Goal: Transaction & Acquisition: Purchase product/service

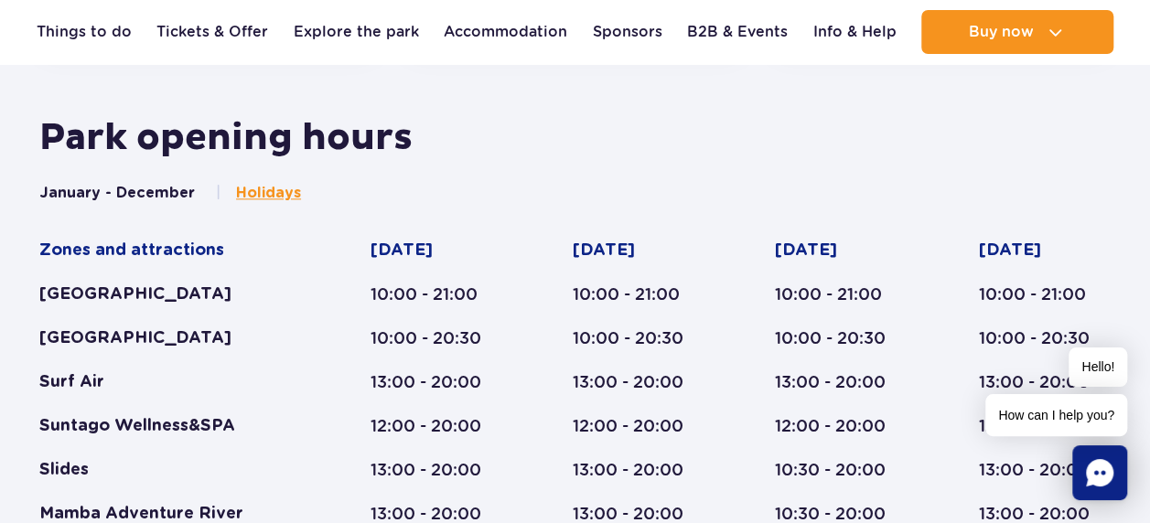
click at [267, 136] on h2 "Park opening hours" at bounding box center [574, 138] width 1071 height 46
drag, startPoint x: 180, startPoint y: 199, endPoint x: 161, endPoint y: 188, distance: 22.1
click at [179, 199] on button "January - December" at bounding box center [117, 193] width 156 height 20
click at [161, 188] on button "January - December" at bounding box center [117, 193] width 156 height 20
click at [271, 191] on span "Holidays" at bounding box center [268, 193] width 65 height 20
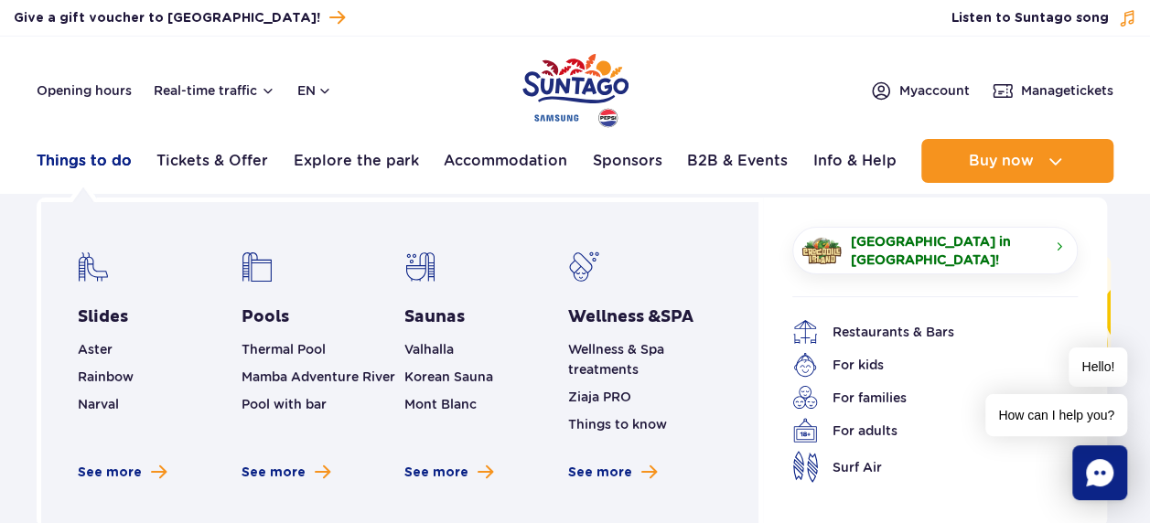
click at [79, 168] on link "Things to do" at bounding box center [84, 161] width 95 height 44
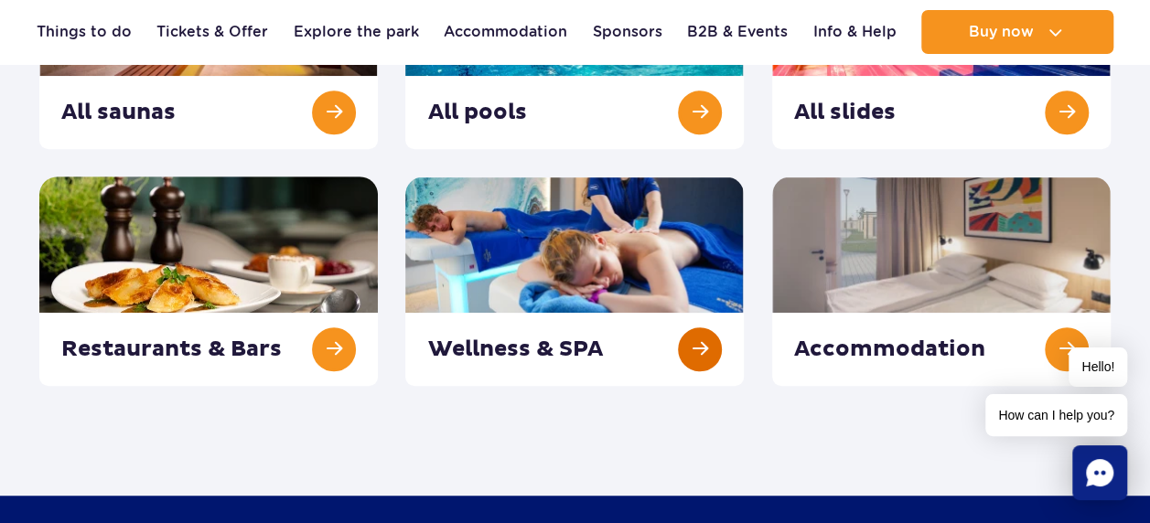
scroll to position [366, 0]
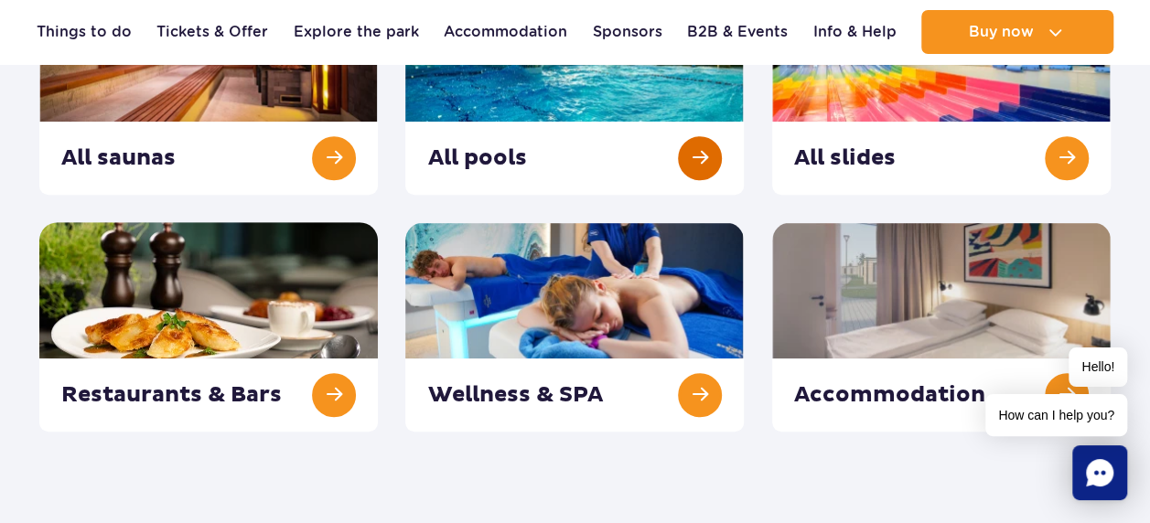
click at [708, 145] on link at bounding box center [574, 89] width 338 height 209
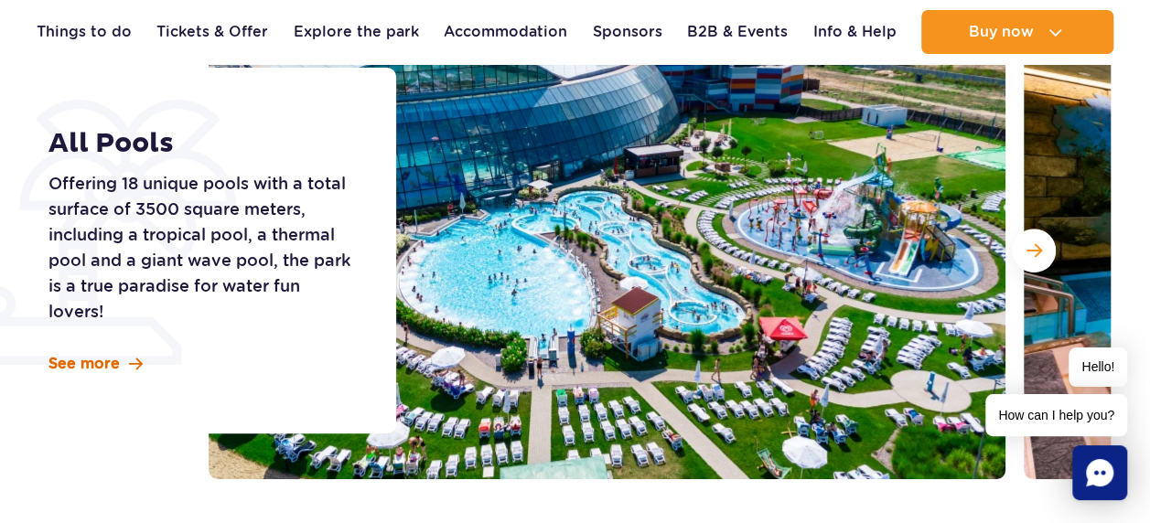
click at [137, 359] on span at bounding box center [136, 365] width 14 height 16
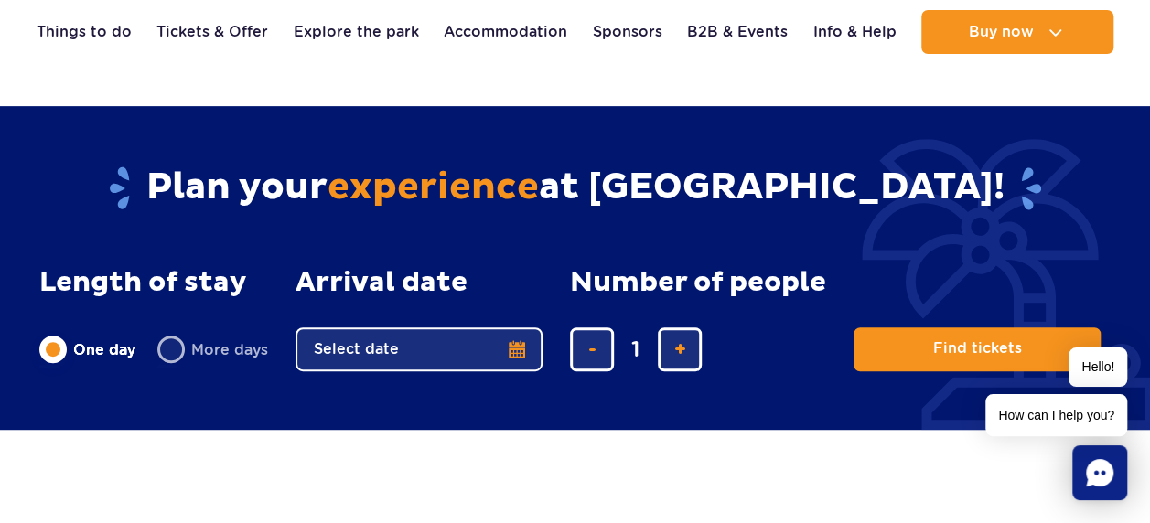
scroll to position [3849, 0]
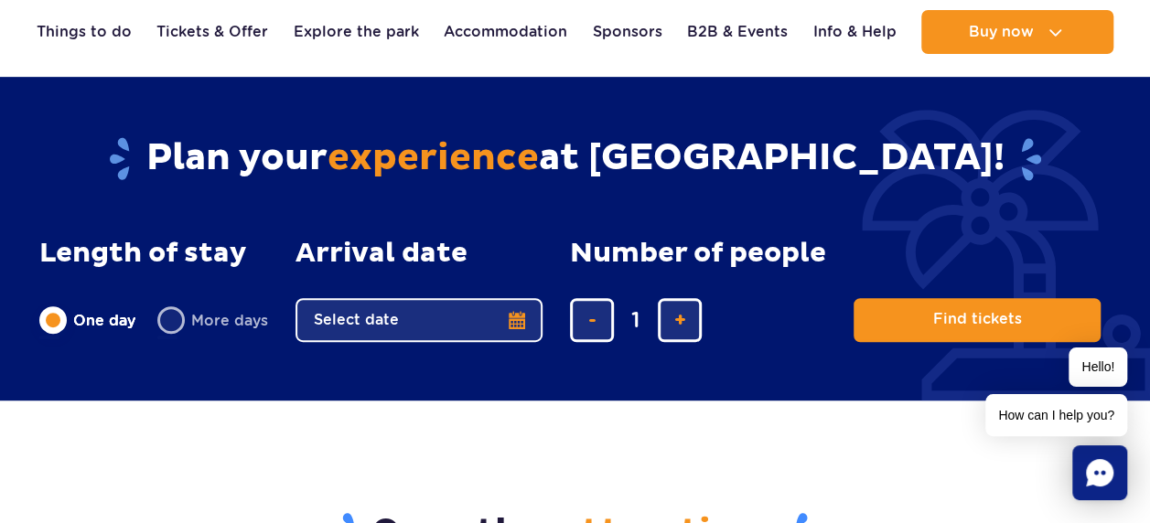
click at [505, 316] on button "Select date" at bounding box center [418, 320] width 247 height 44
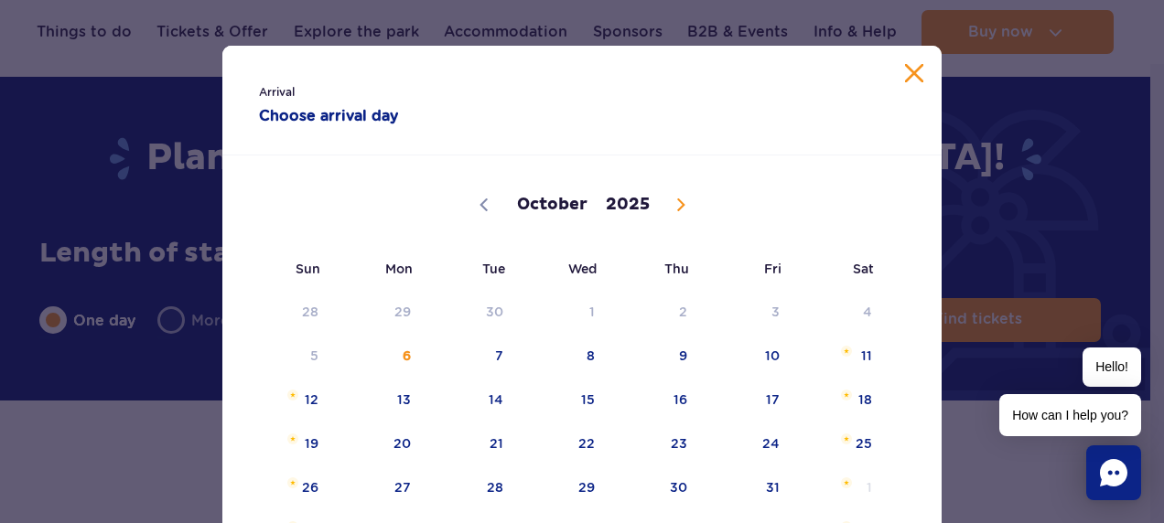
click at [674, 198] on icon at bounding box center [680, 204] width 13 height 13
select select "11"
click at [666, 198] on span at bounding box center [680, 204] width 31 height 31
type input "2026"
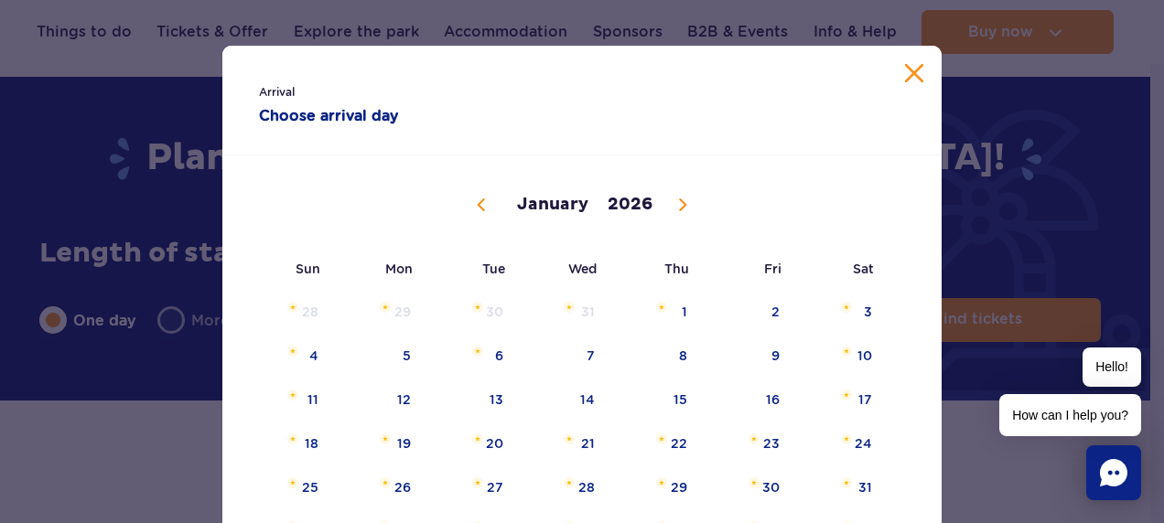
click at [667, 198] on span at bounding box center [682, 204] width 31 height 31
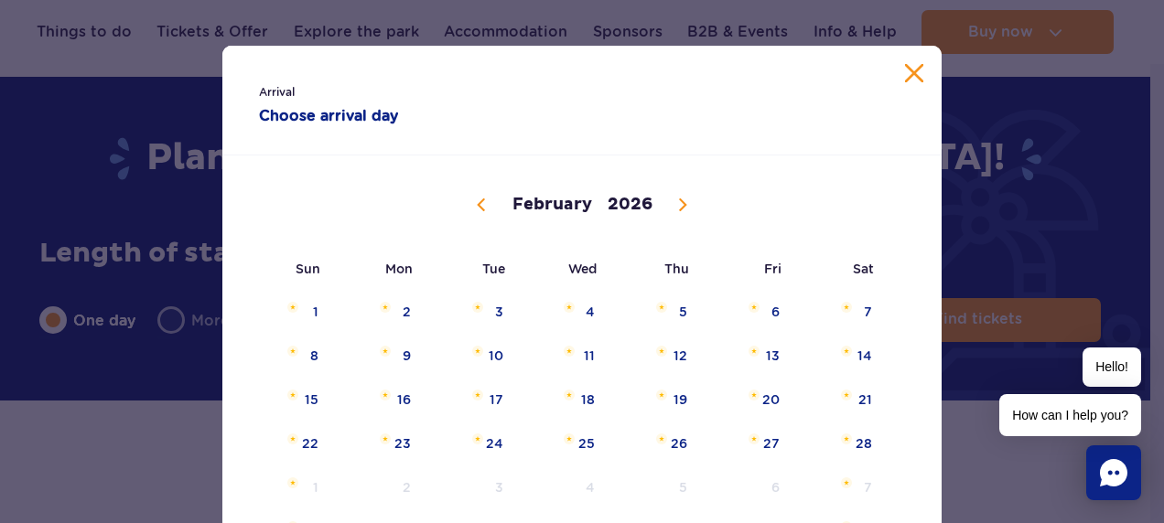
click at [667, 198] on span at bounding box center [682, 204] width 31 height 31
click at [676, 200] on icon at bounding box center [682, 204] width 13 height 13
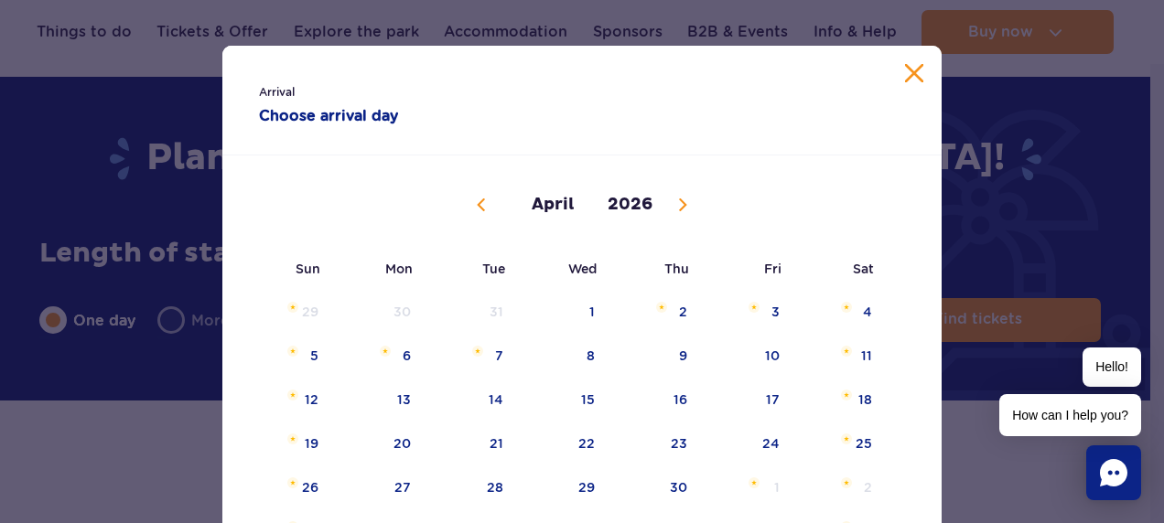
click at [676, 200] on icon at bounding box center [682, 204] width 13 height 13
select select "4"
click at [485, 444] on span "19" at bounding box center [471, 444] width 92 height 42
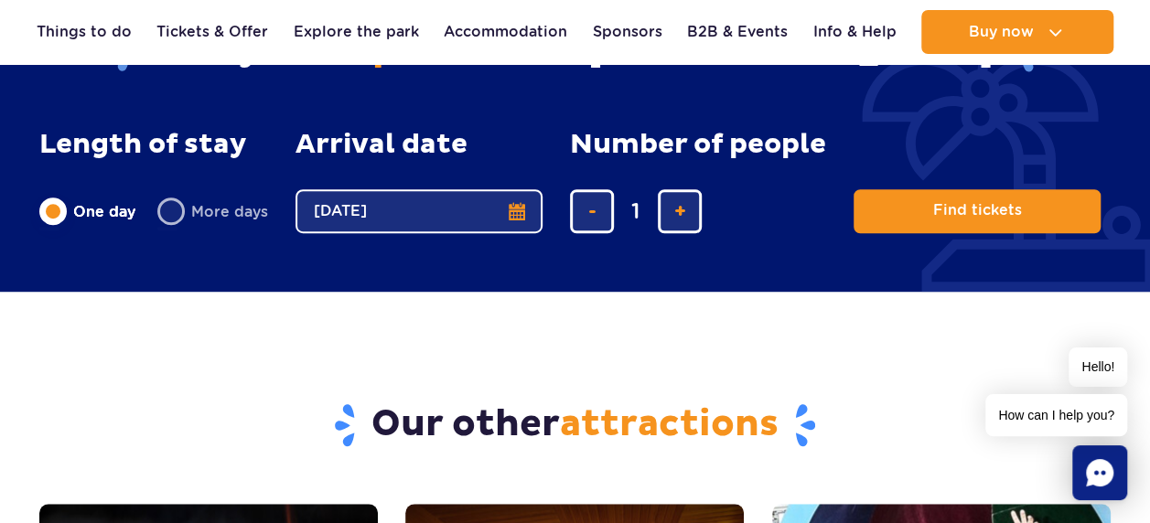
scroll to position [3941, 0]
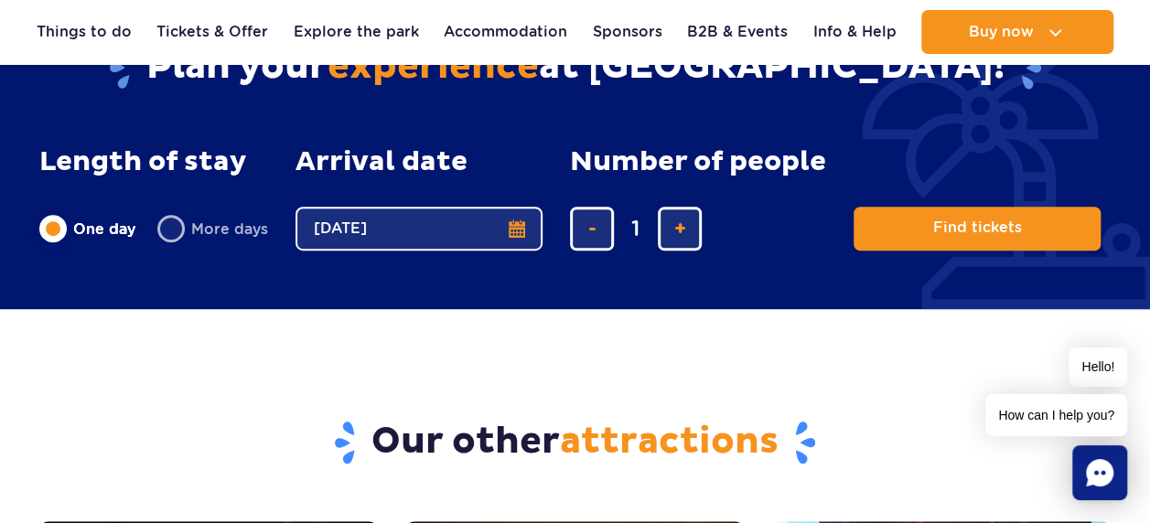
click at [168, 225] on label "More days" at bounding box center [212, 228] width 111 height 38
click at [168, 244] on input "More days" at bounding box center [167, 246] width 20 height 4
radio input "false"
radio input "true"
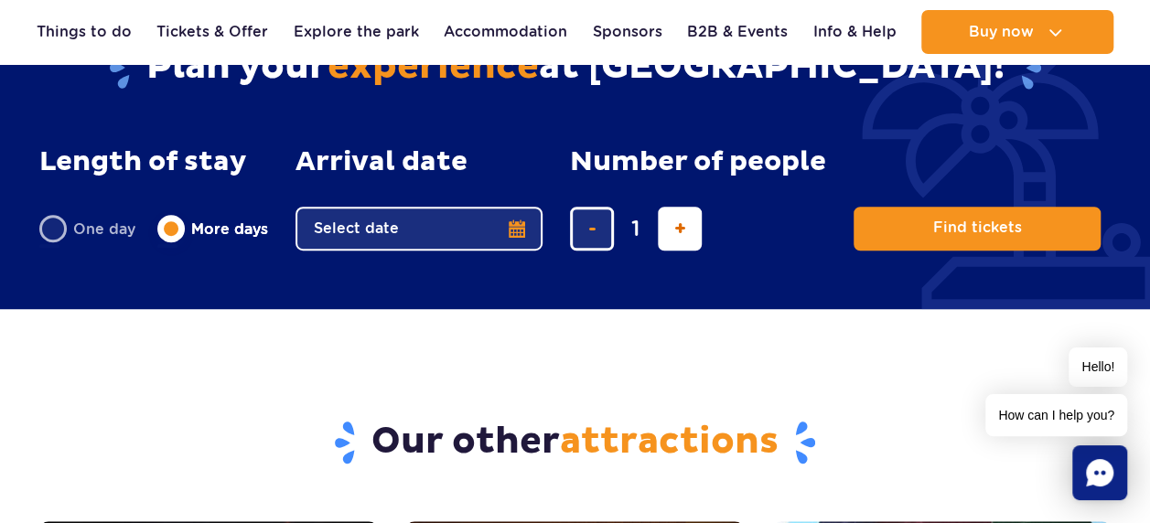
click at [689, 221] on button "add ticket" at bounding box center [680, 229] width 44 height 44
type input "4"
click at [510, 217] on button "Select date" at bounding box center [418, 229] width 247 height 44
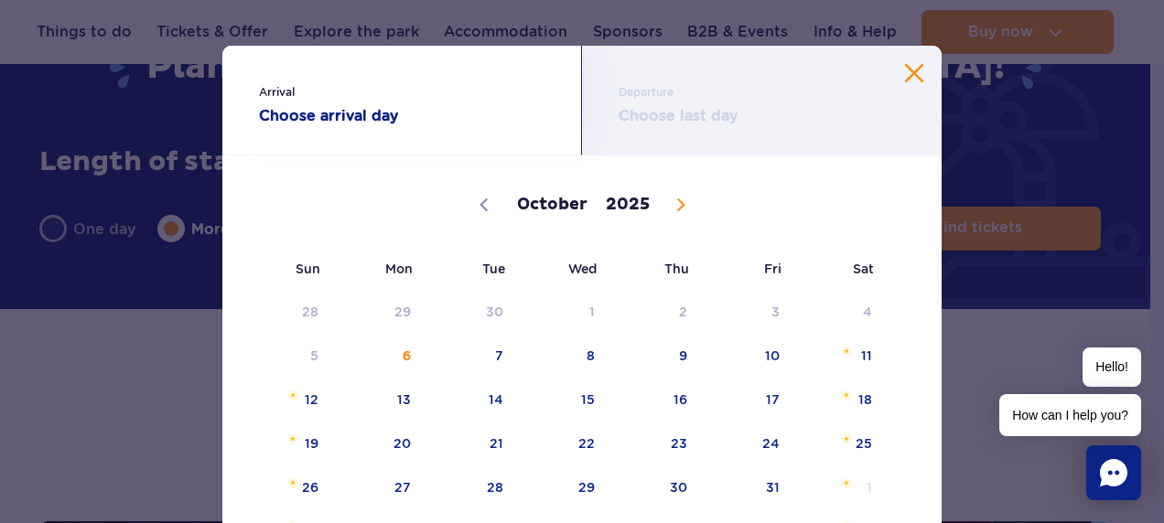
click at [665, 202] on span at bounding box center [680, 204] width 31 height 31
select select "11"
click at [665, 202] on span at bounding box center [680, 204] width 31 height 31
type input "2026"
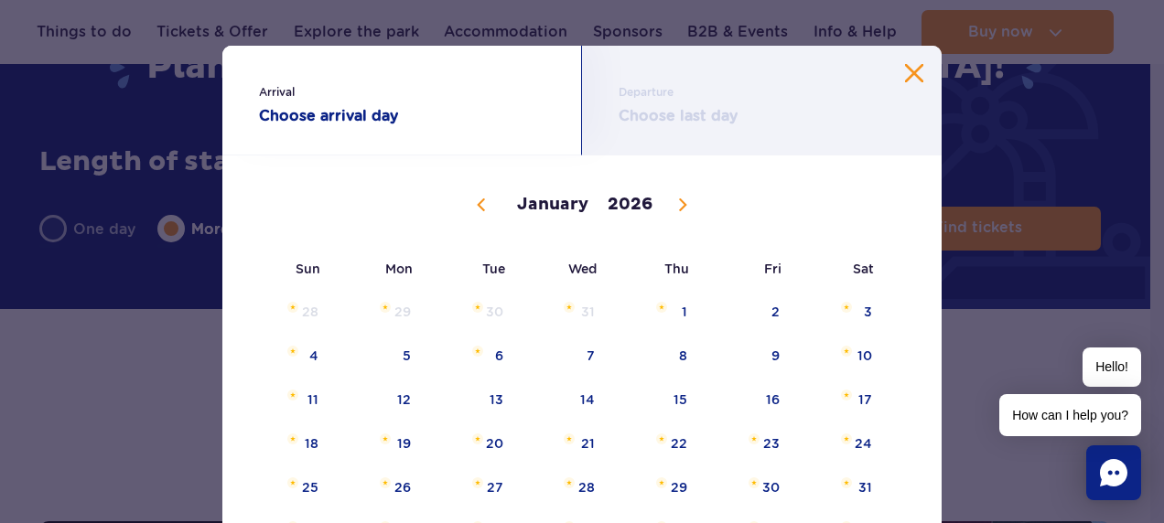
click at [667, 202] on span at bounding box center [682, 204] width 31 height 31
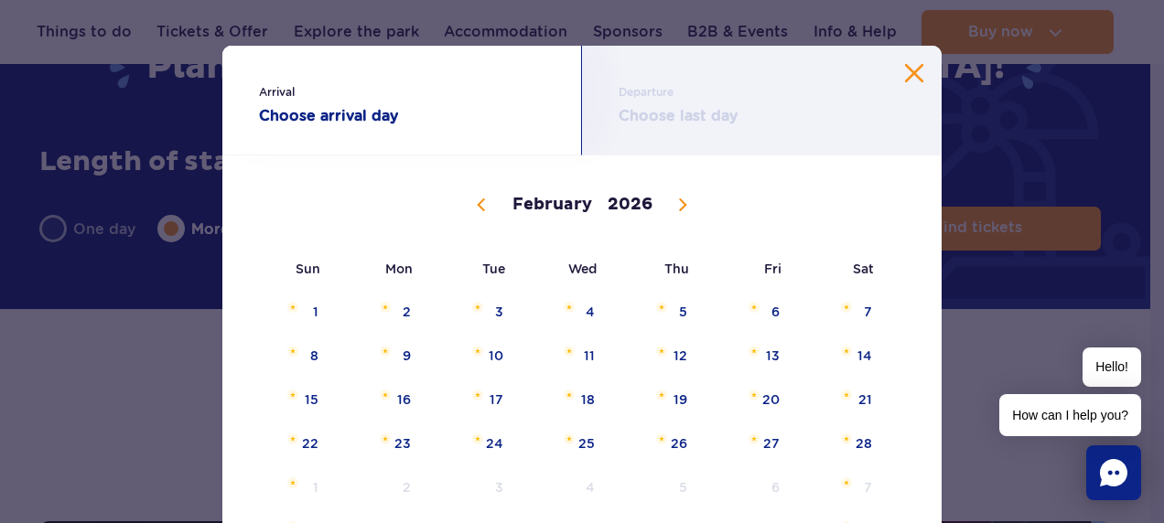
click at [667, 202] on span at bounding box center [682, 204] width 31 height 31
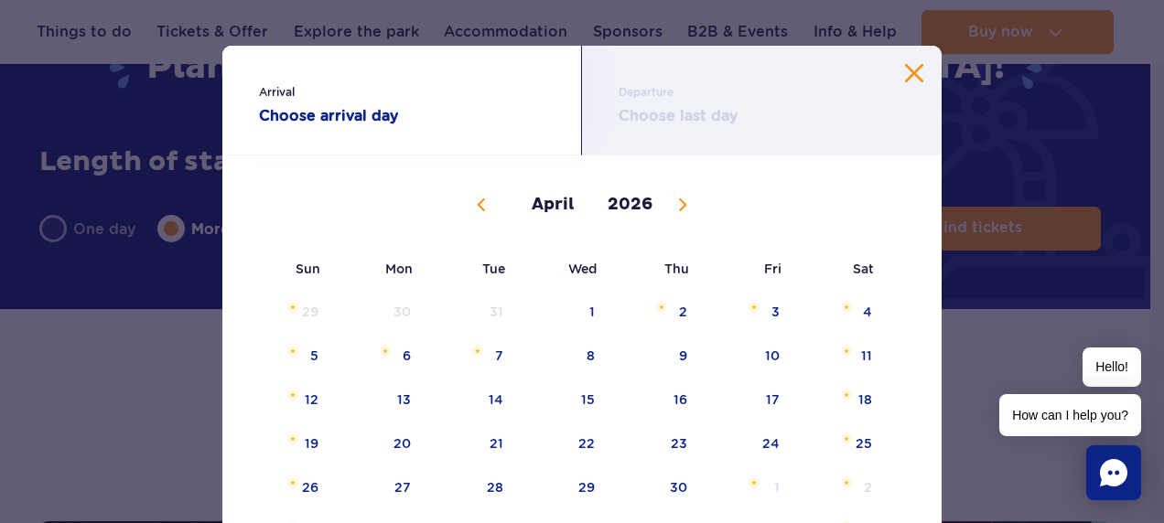
click at [667, 202] on span at bounding box center [682, 204] width 31 height 31
select select "4"
click at [767, 306] on span "1" at bounding box center [748, 312] width 92 height 42
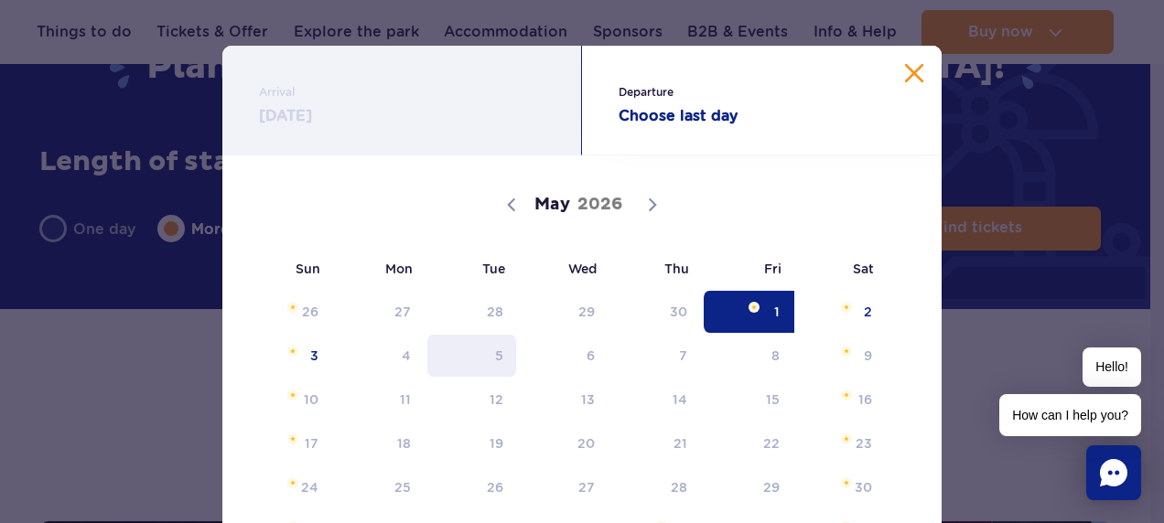
click at [492, 355] on span "5" at bounding box center [471, 356] width 92 height 42
click at [404, 360] on span "4" at bounding box center [379, 356] width 92 height 42
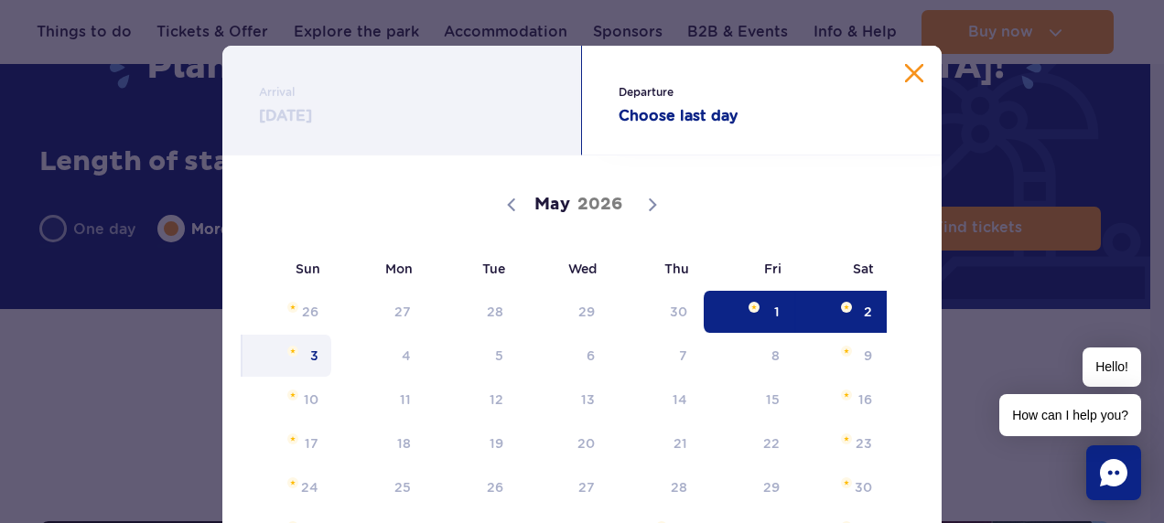
click at [297, 366] on span "3" at bounding box center [287, 356] width 92 height 42
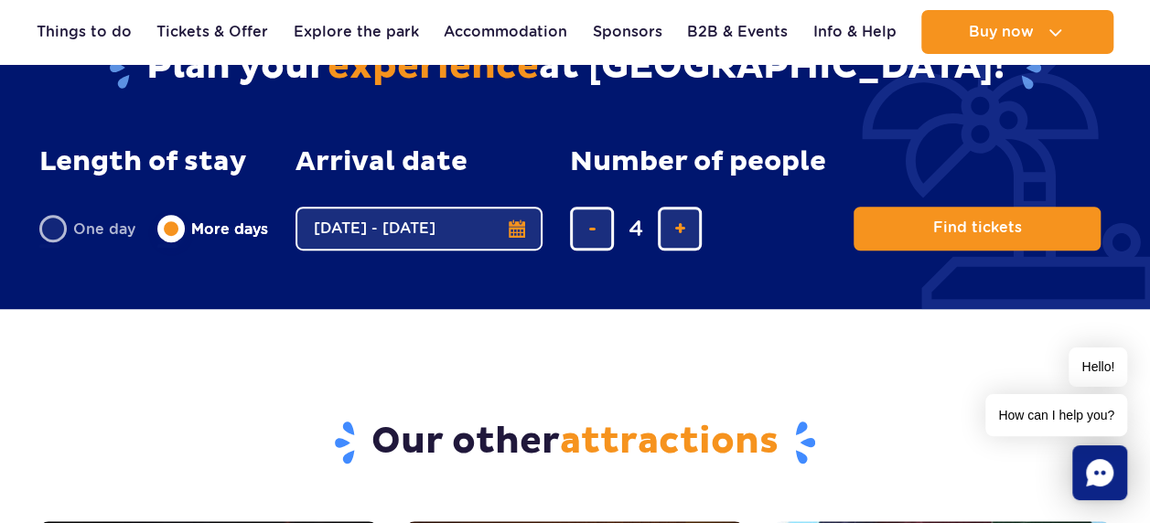
click at [512, 224] on button "01.05.26 - 03.05.26" at bounding box center [418, 229] width 247 height 44
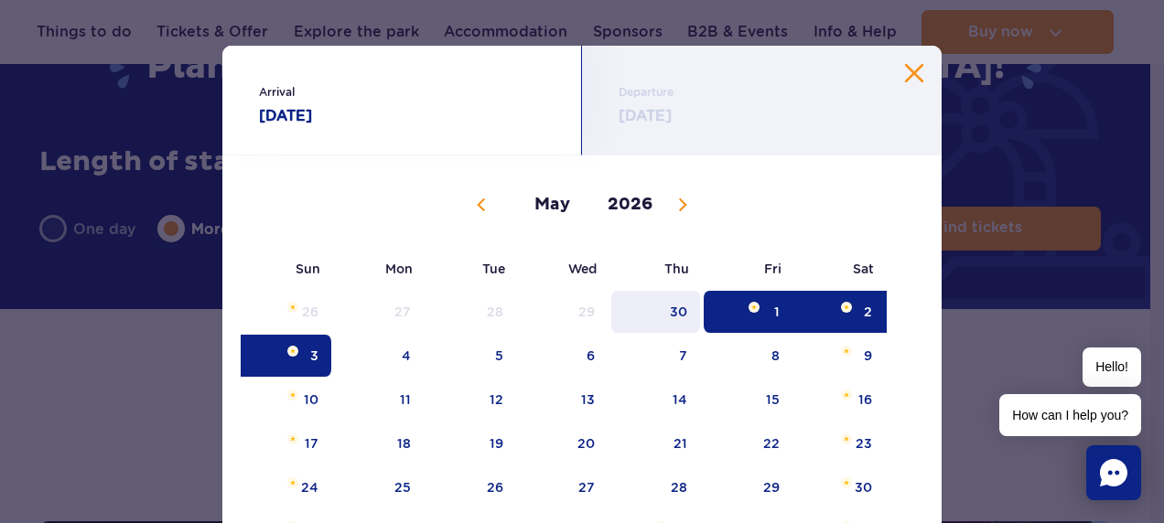
click at [664, 306] on span "30" at bounding box center [655, 312] width 92 height 42
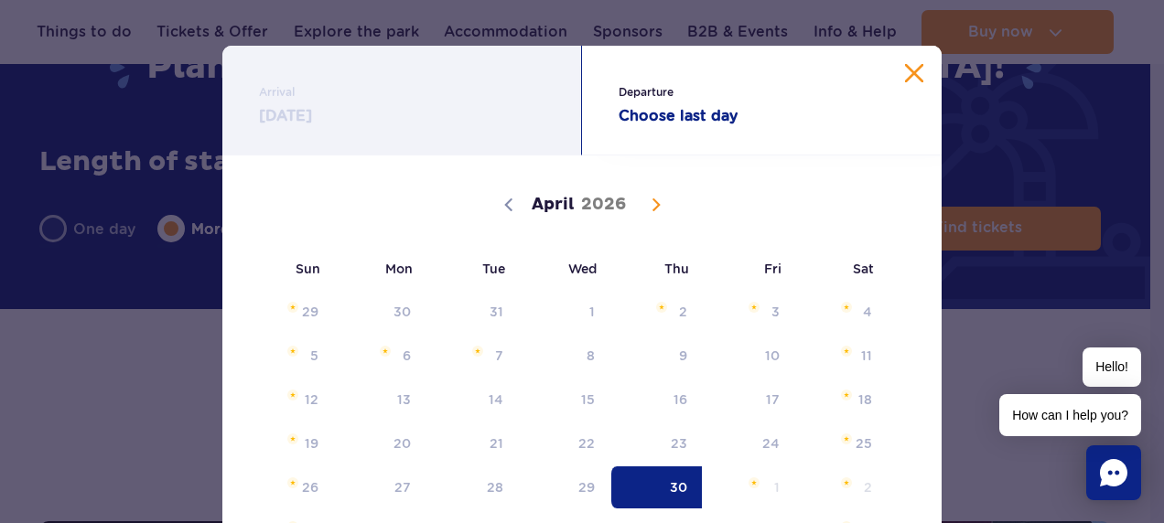
click at [649, 205] on icon at bounding box center [655, 204] width 13 height 13
select select "4"
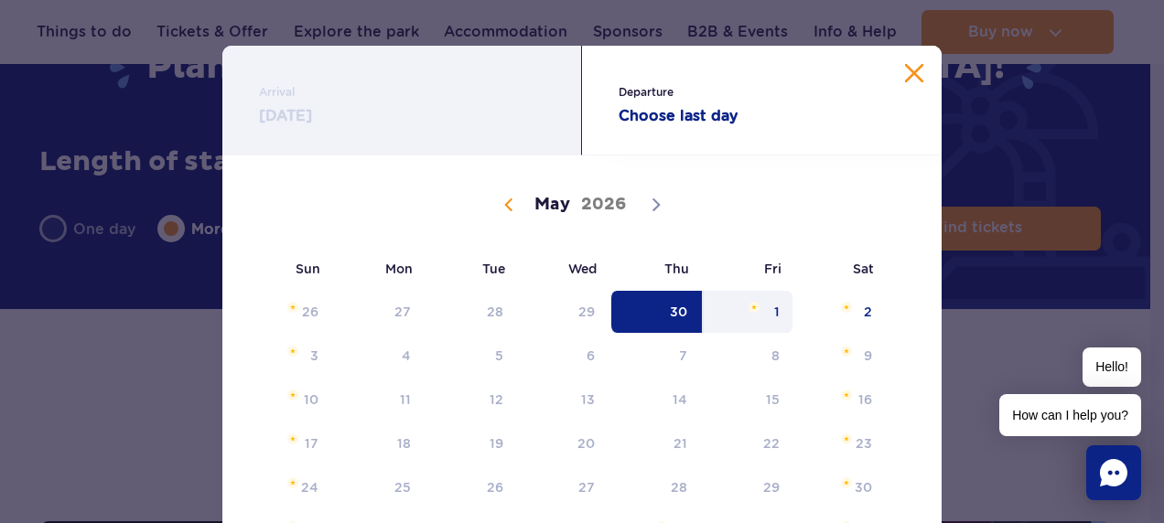
click at [771, 301] on span "1" at bounding box center [748, 312] width 92 height 42
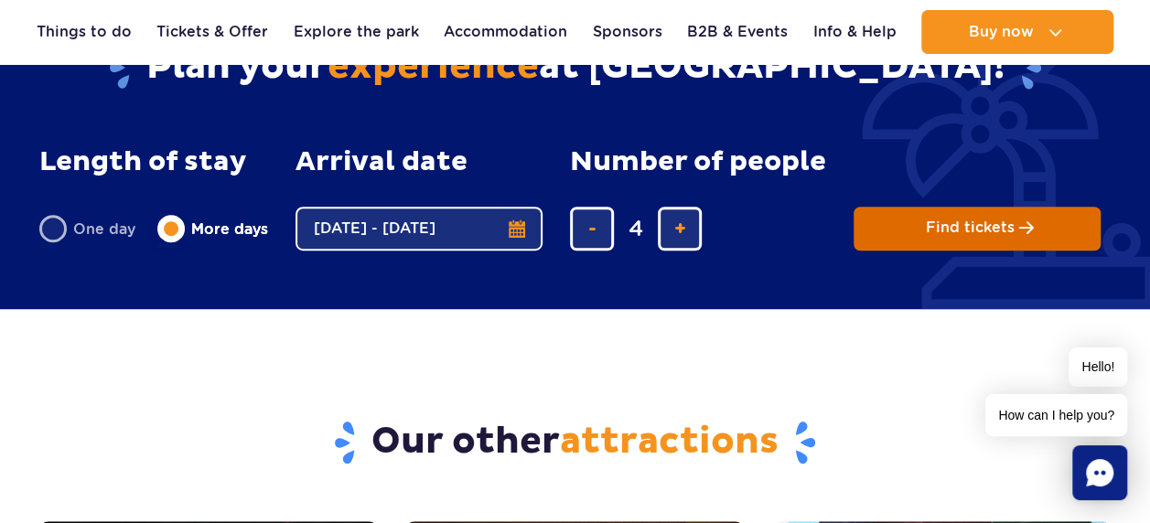
click at [966, 231] on span "Find tickets" at bounding box center [970, 228] width 89 height 16
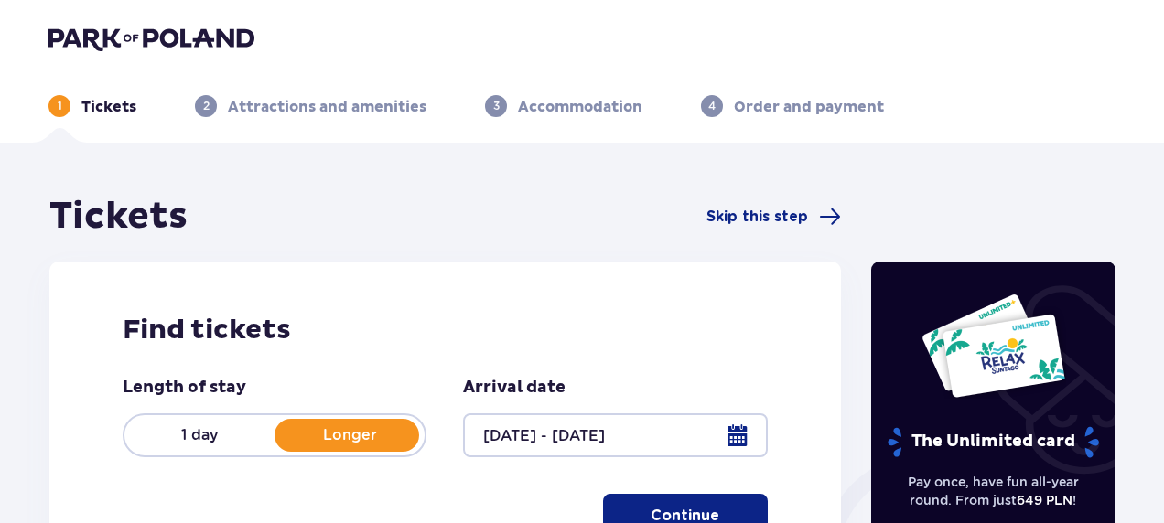
type input "[DATE] - [DATE]"
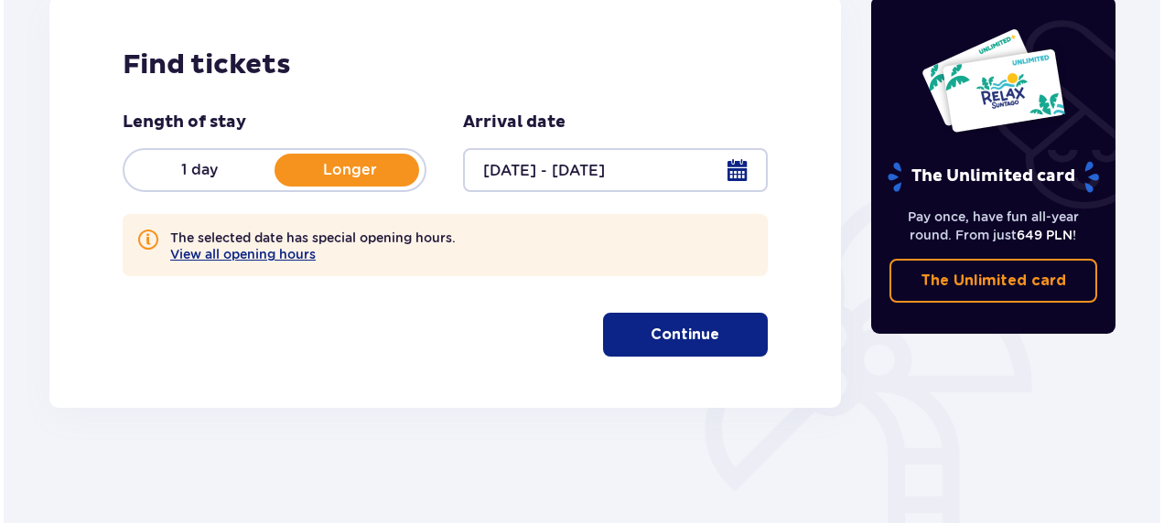
scroll to position [409, 0]
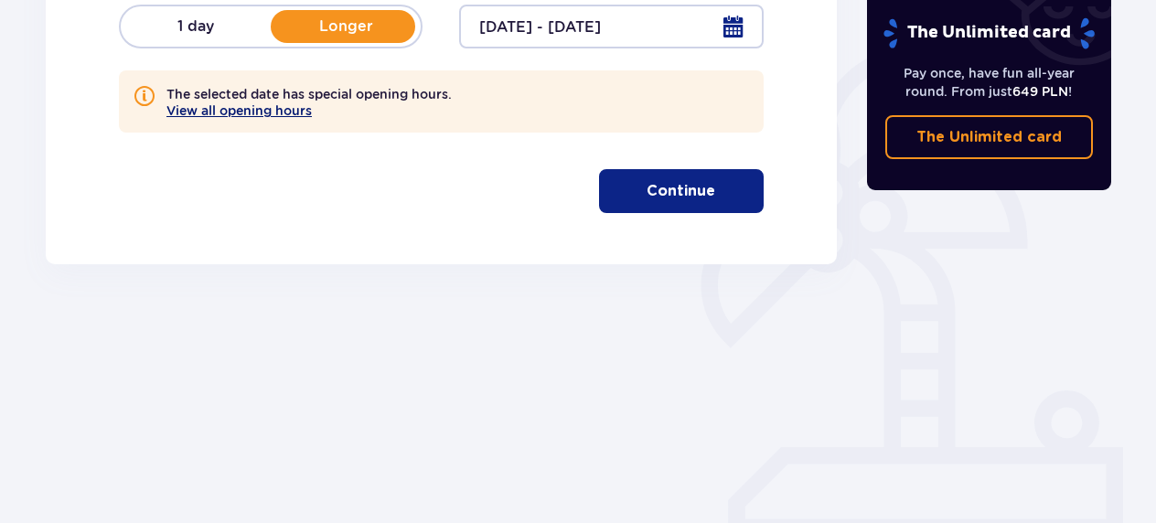
click at [223, 107] on button "View all opening hours" at bounding box center [238, 110] width 145 height 15
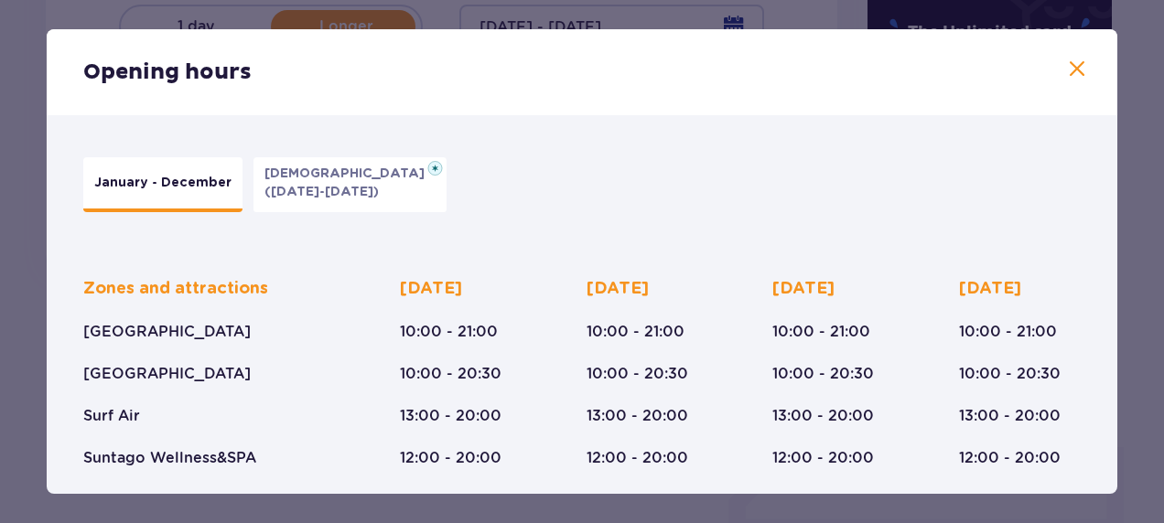
click at [1082, 69] on div "Opening hours" at bounding box center [582, 72] width 1070 height 86
click at [1066, 62] on span at bounding box center [1077, 70] width 22 height 22
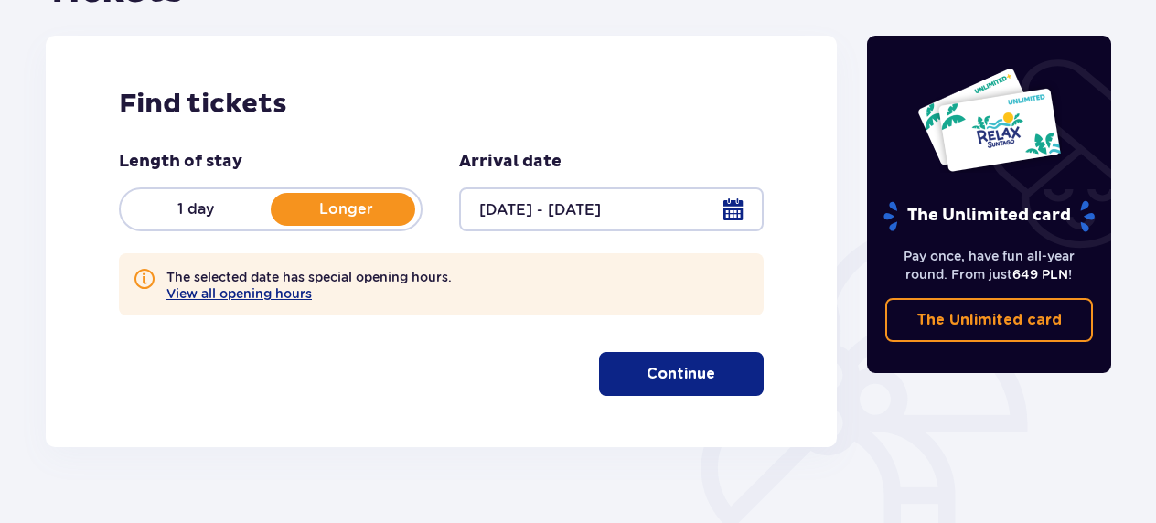
click at [685, 383] on p "Continue" at bounding box center [681, 374] width 69 height 20
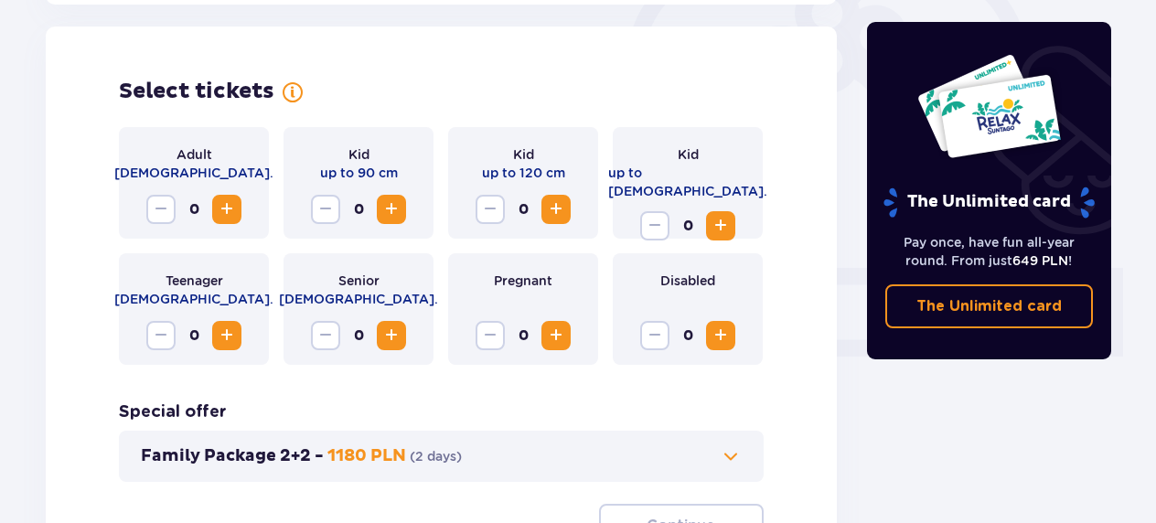
scroll to position [593, 0]
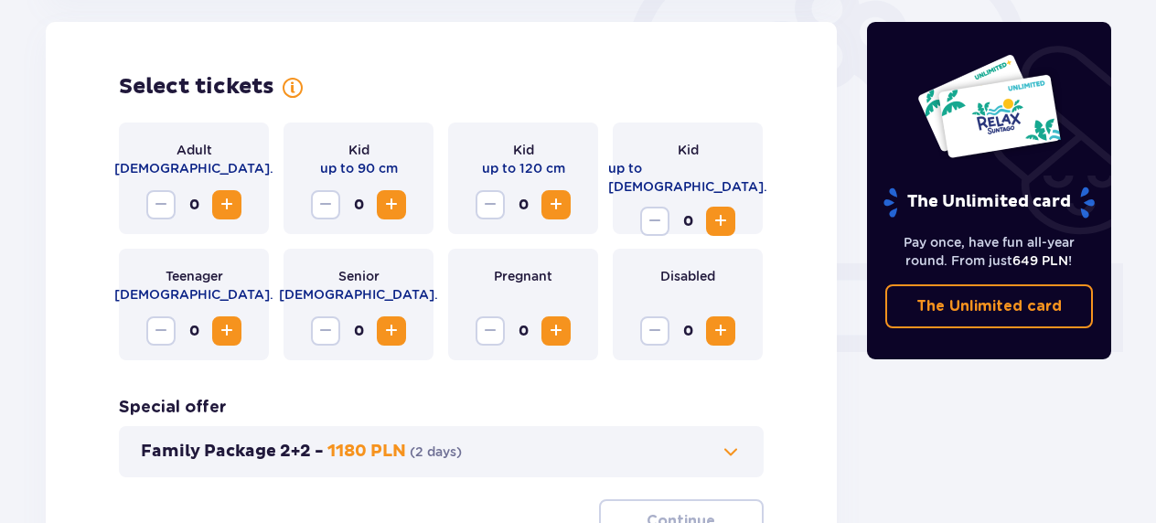
click at [225, 206] on span "Increase" at bounding box center [227, 205] width 22 height 22
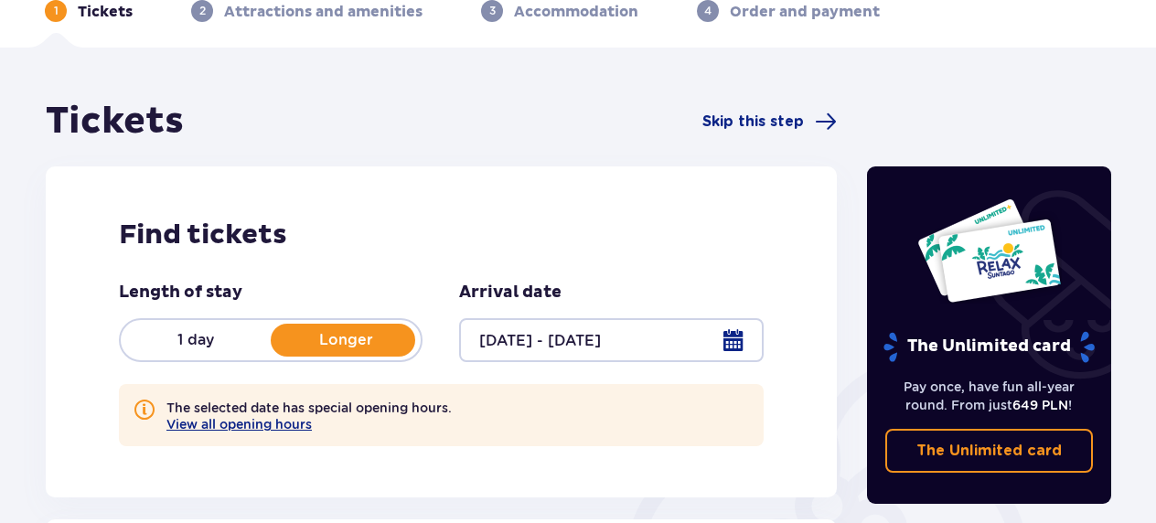
scroll to position [0, 0]
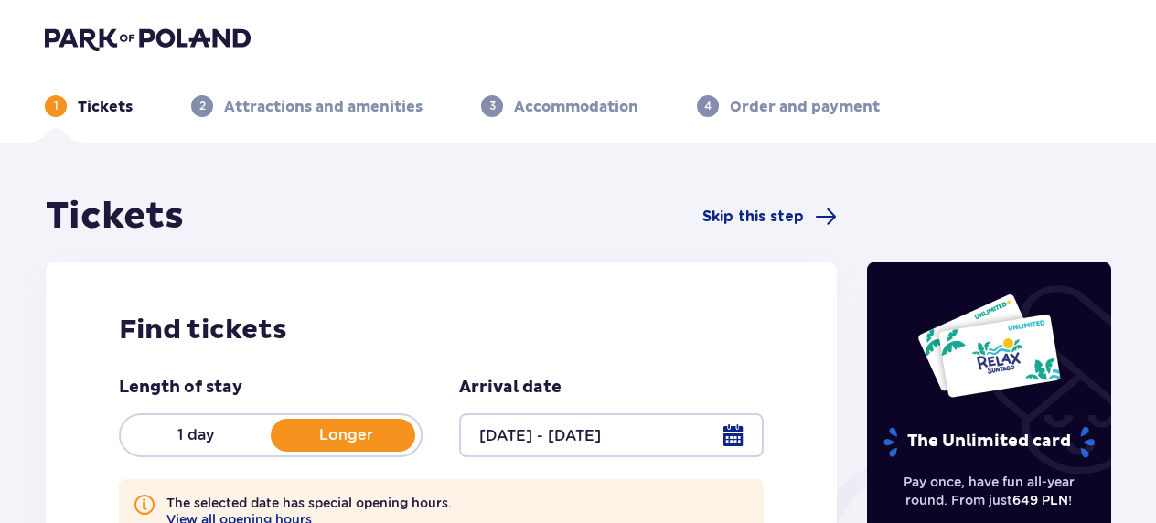
drag, startPoint x: 124, startPoint y: 29, endPoint x: 226, endPoint y: 5, distance: 104.3
click at [124, 29] on img at bounding box center [148, 39] width 206 height 26
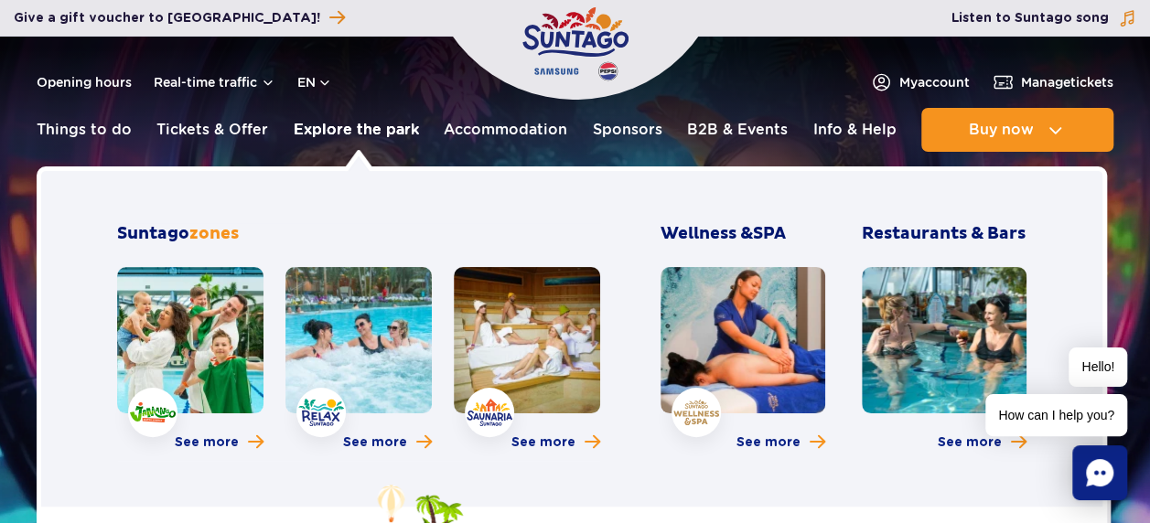
click at [373, 125] on link "Explore the park" at bounding box center [356, 130] width 125 height 44
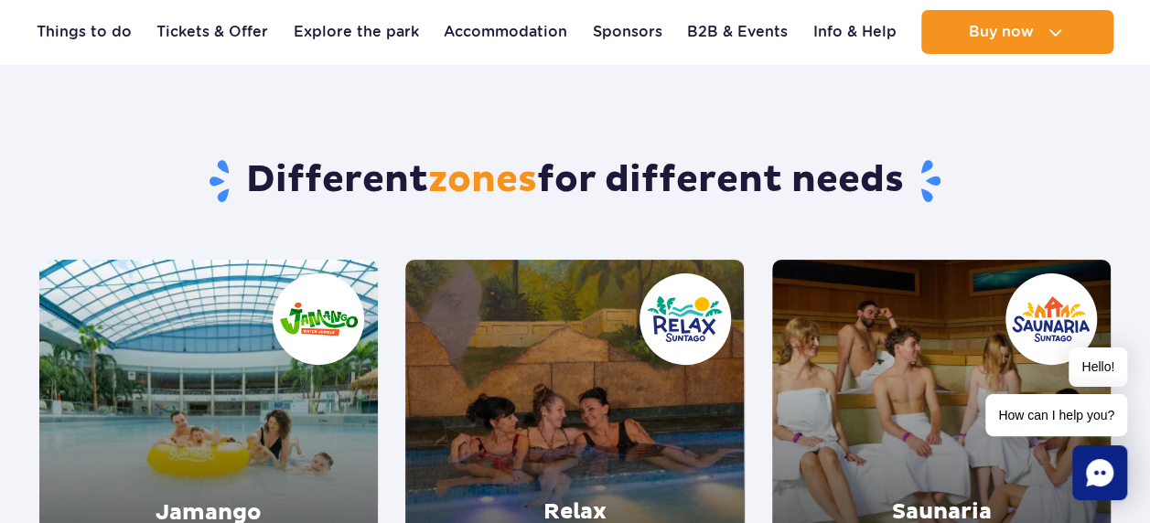
scroll to position [274, 0]
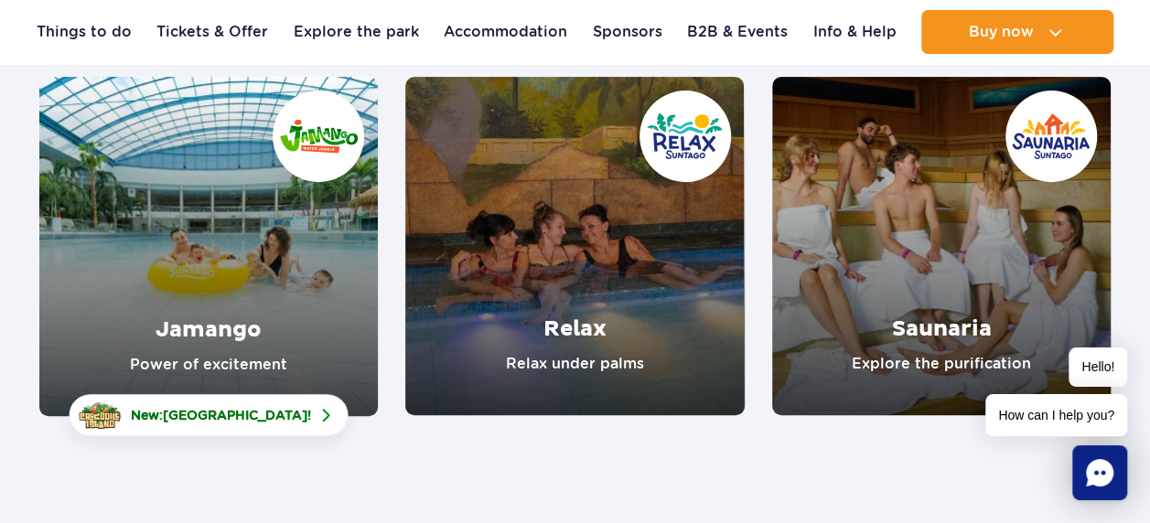
click at [231, 344] on link "Jamango" at bounding box center [208, 246] width 338 height 339
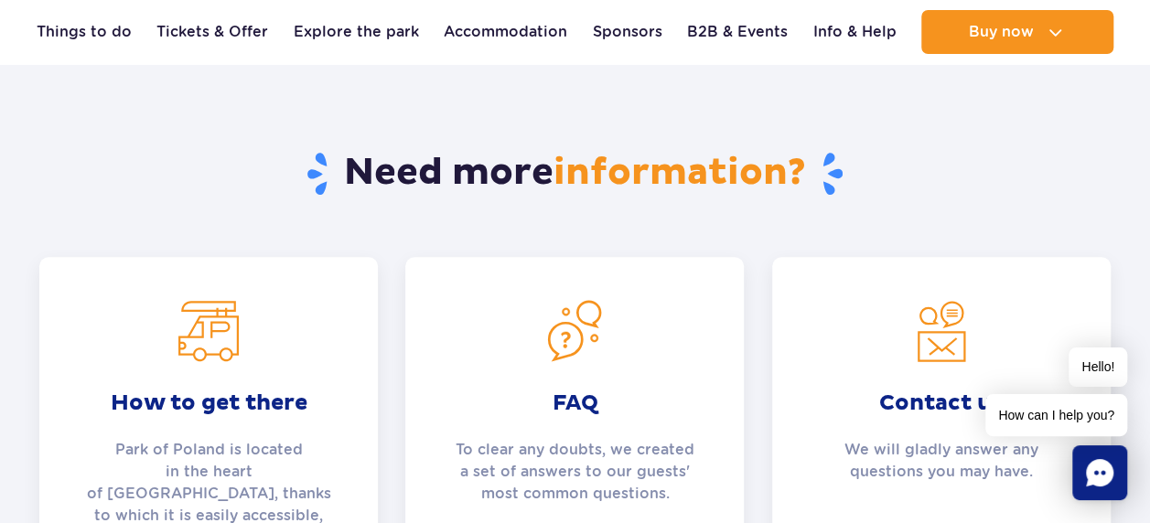
scroll to position [3933, 0]
